Goal: Information Seeking & Learning: Check status

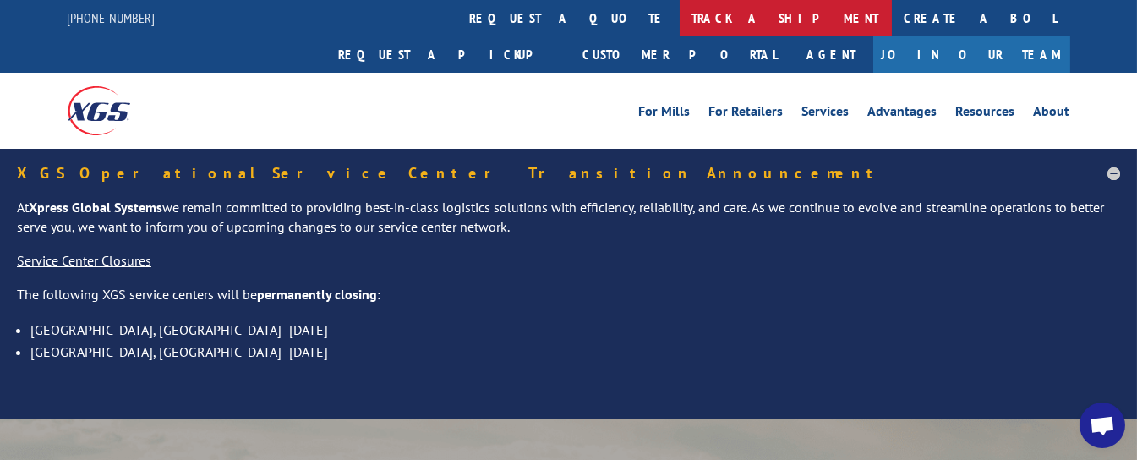
click at [680, 23] on link "track a shipment" at bounding box center [786, 18] width 212 height 36
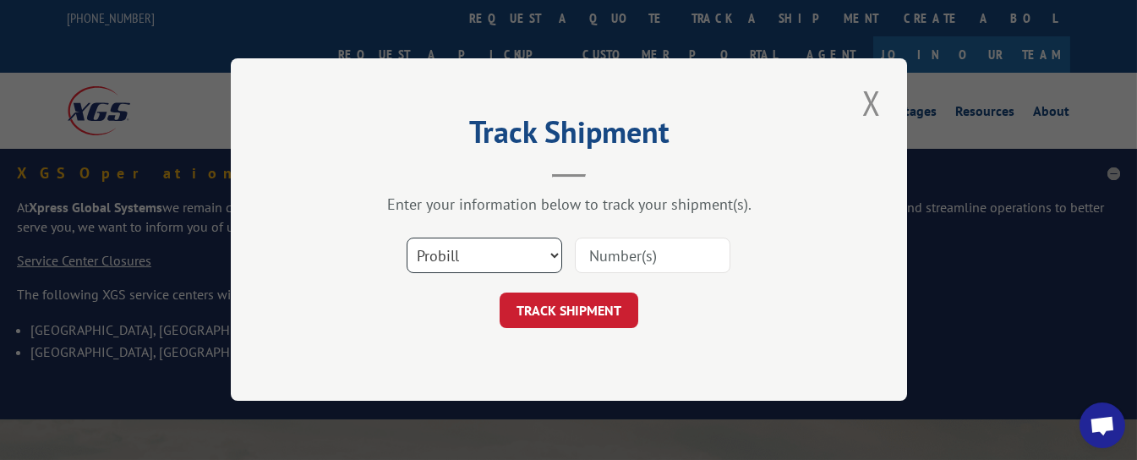
click at [529, 261] on select "Select category... Probill BOL PO" at bounding box center [485, 256] width 156 height 36
select select "bol"
click at [407, 238] on select "Select category... Probill BOL PO" at bounding box center [485, 256] width 156 height 36
click at [600, 262] on input at bounding box center [653, 256] width 156 height 36
type input "54388401"
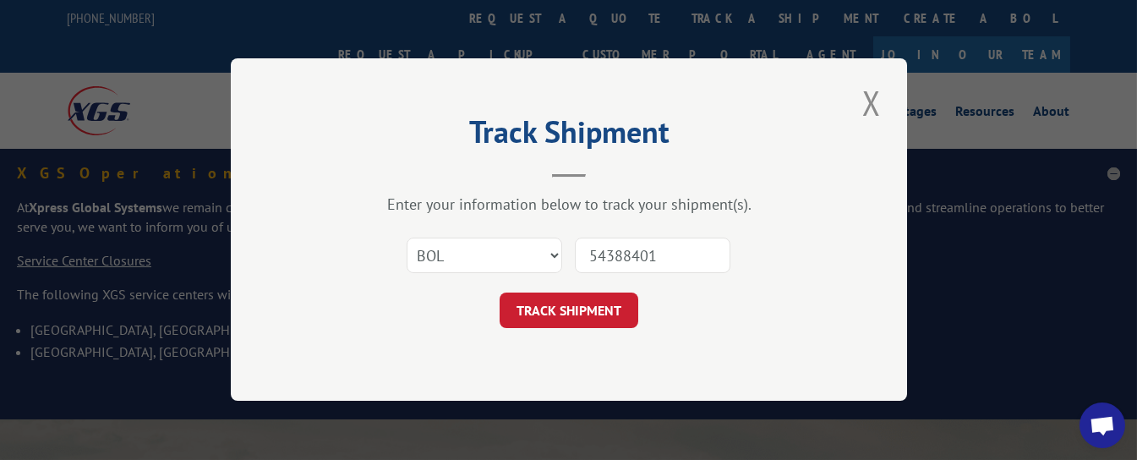
click at [556, 304] on button "TRACK SHIPMENT" at bounding box center [569, 311] width 139 height 36
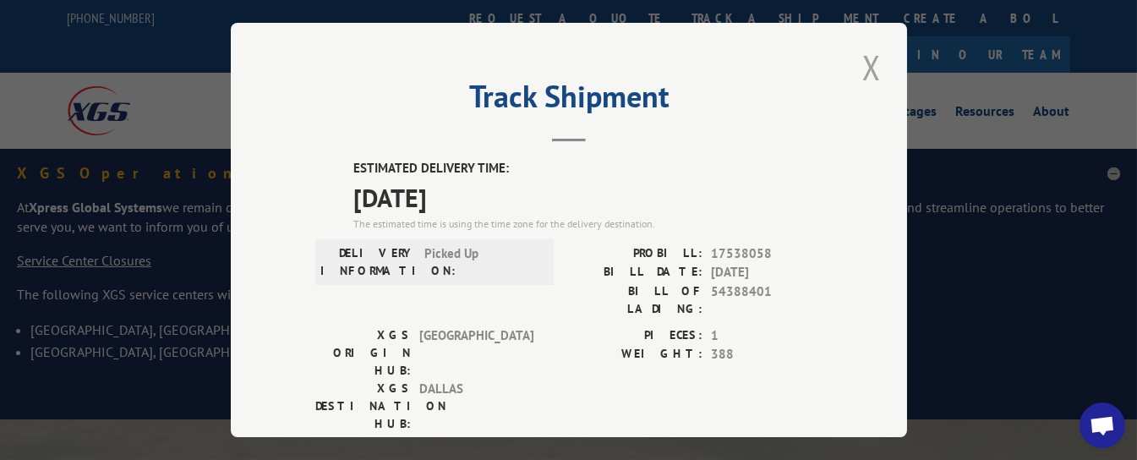
click at [862, 52] on button "Close modal" at bounding box center [871, 67] width 29 height 47
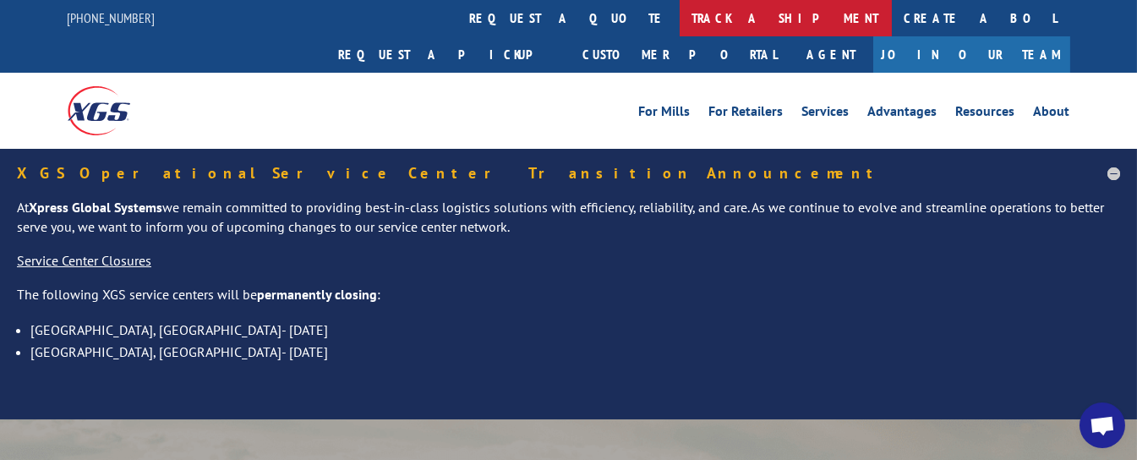
click at [680, 17] on link "track a shipment" at bounding box center [786, 18] width 212 height 36
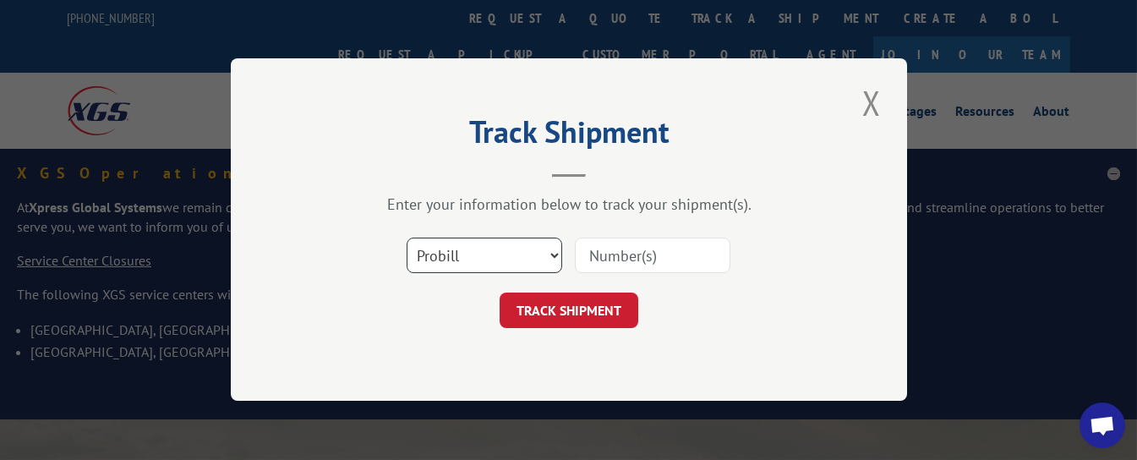
click at [502, 255] on select "Select category... Probill BOL PO" at bounding box center [485, 256] width 156 height 36
select select "bol"
click at [407, 238] on select "Select category... Probill BOL PO" at bounding box center [485, 256] width 156 height 36
drag, startPoint x: 663, startPoint y: 253, endPoint x: 632, endPoint y: 210, distance: 53.3
click at [653, 234] on div "Select category... Probill BOL PO" at bounding box center [568, 256] width 507 height 56
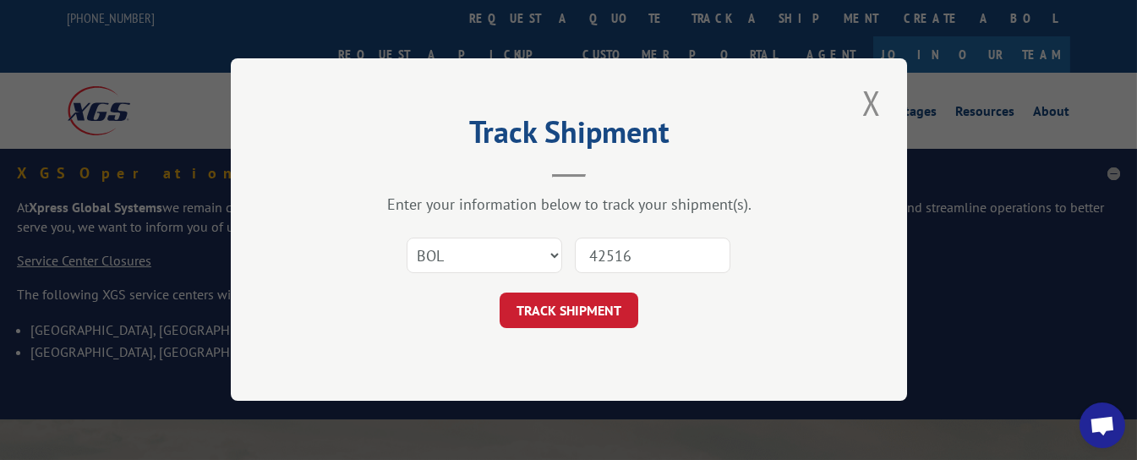
type input "425163"
click button "TRACK SHIPMENT" at bounding box center [569, 311] width 139 height 36
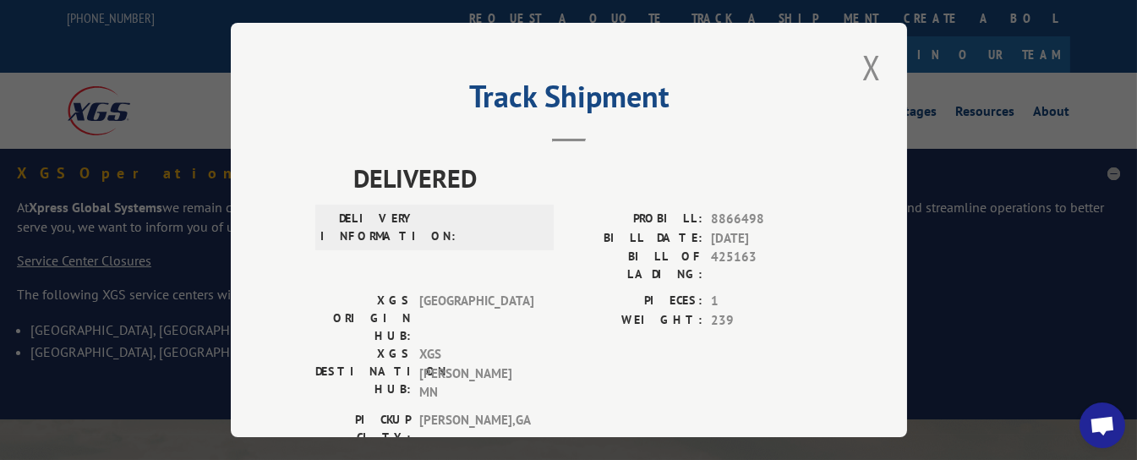
click at [862, 55] on button "Close modal" at bounding box center [871, 67] width 29 height 47
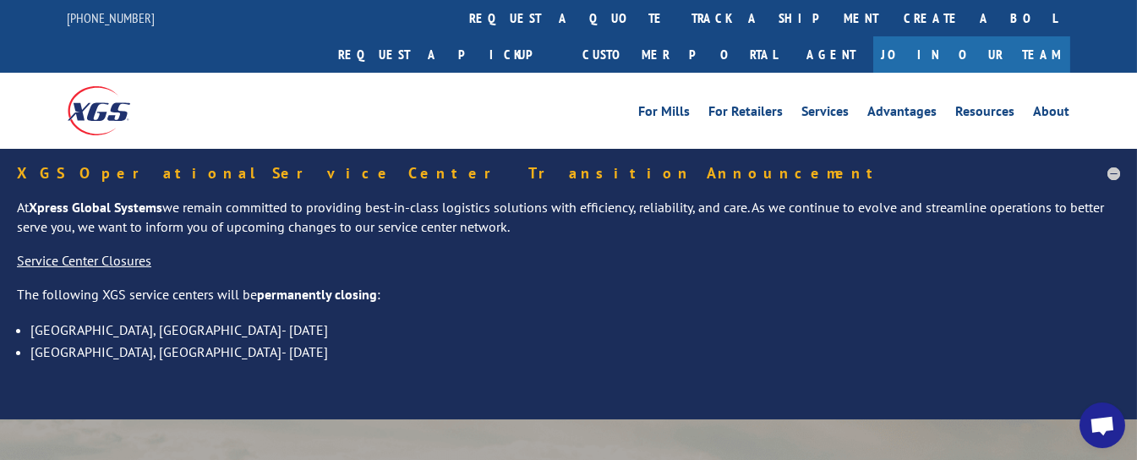
scroll to position [402, 0]
